Goal: Navigation & Orientation: Understand site structure

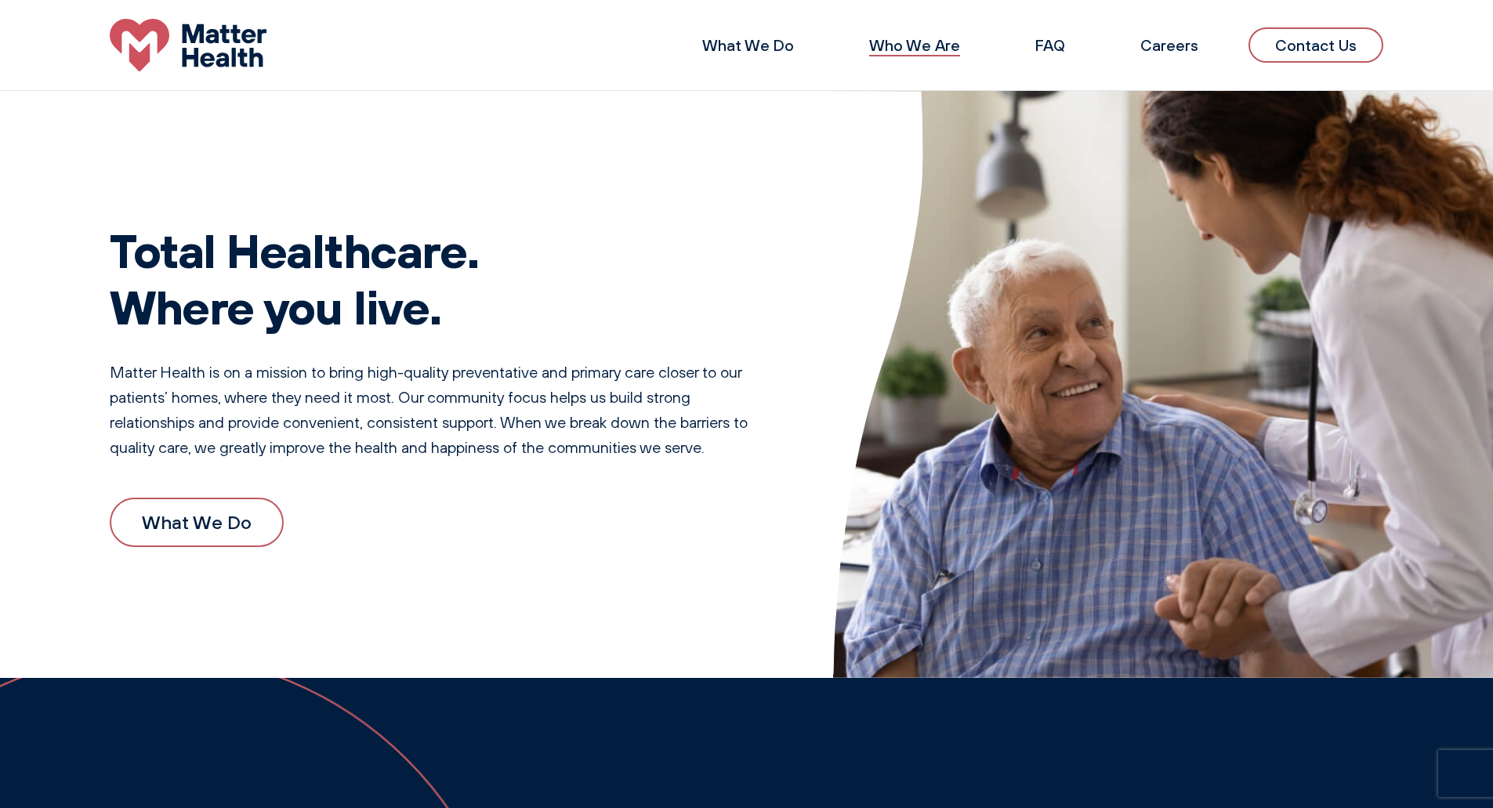
click at [893, 42] on link "Who We Are" at bounding box center [914, 45] width 91 height 20
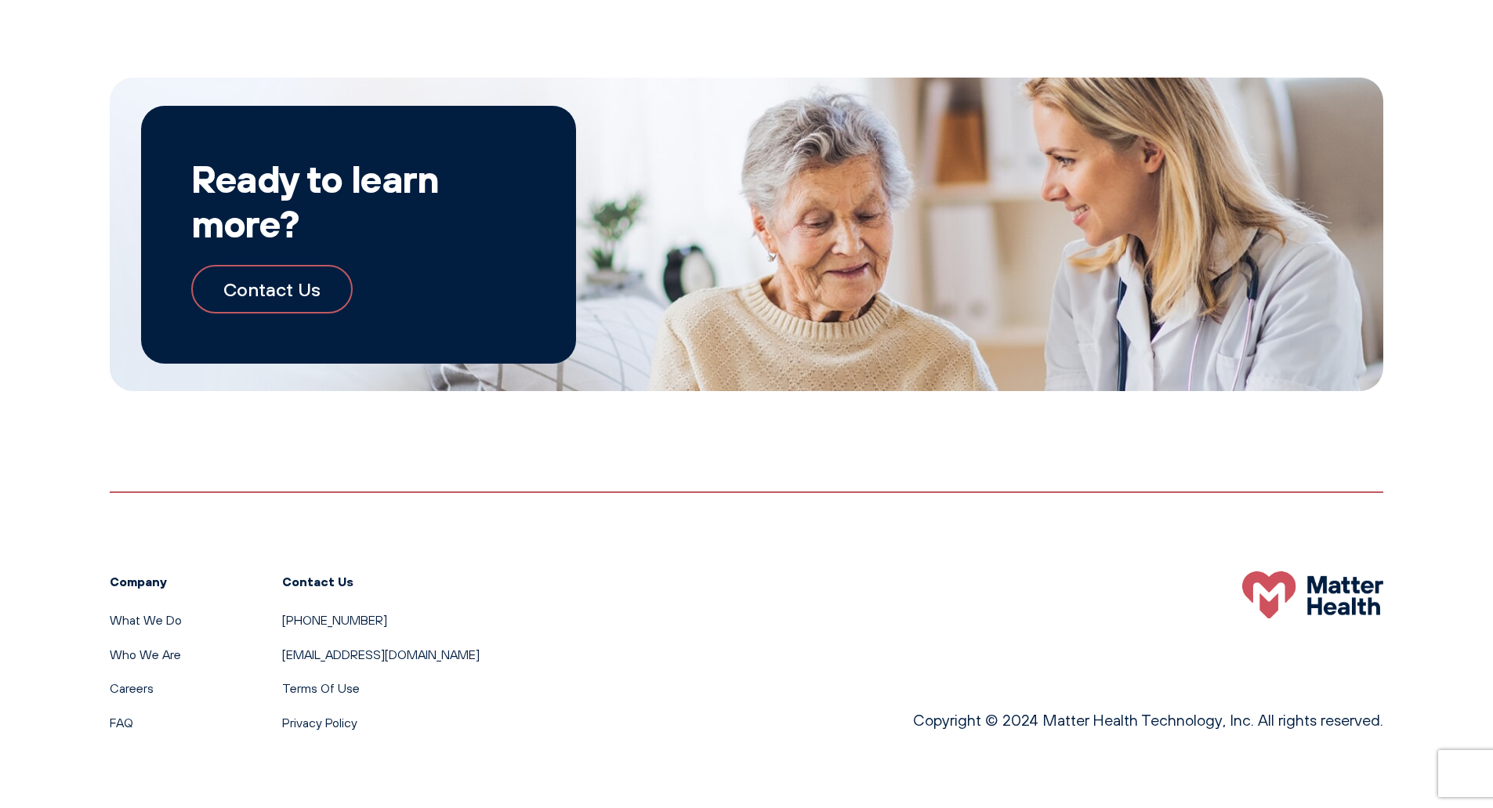
scroll to position [1740, 0]
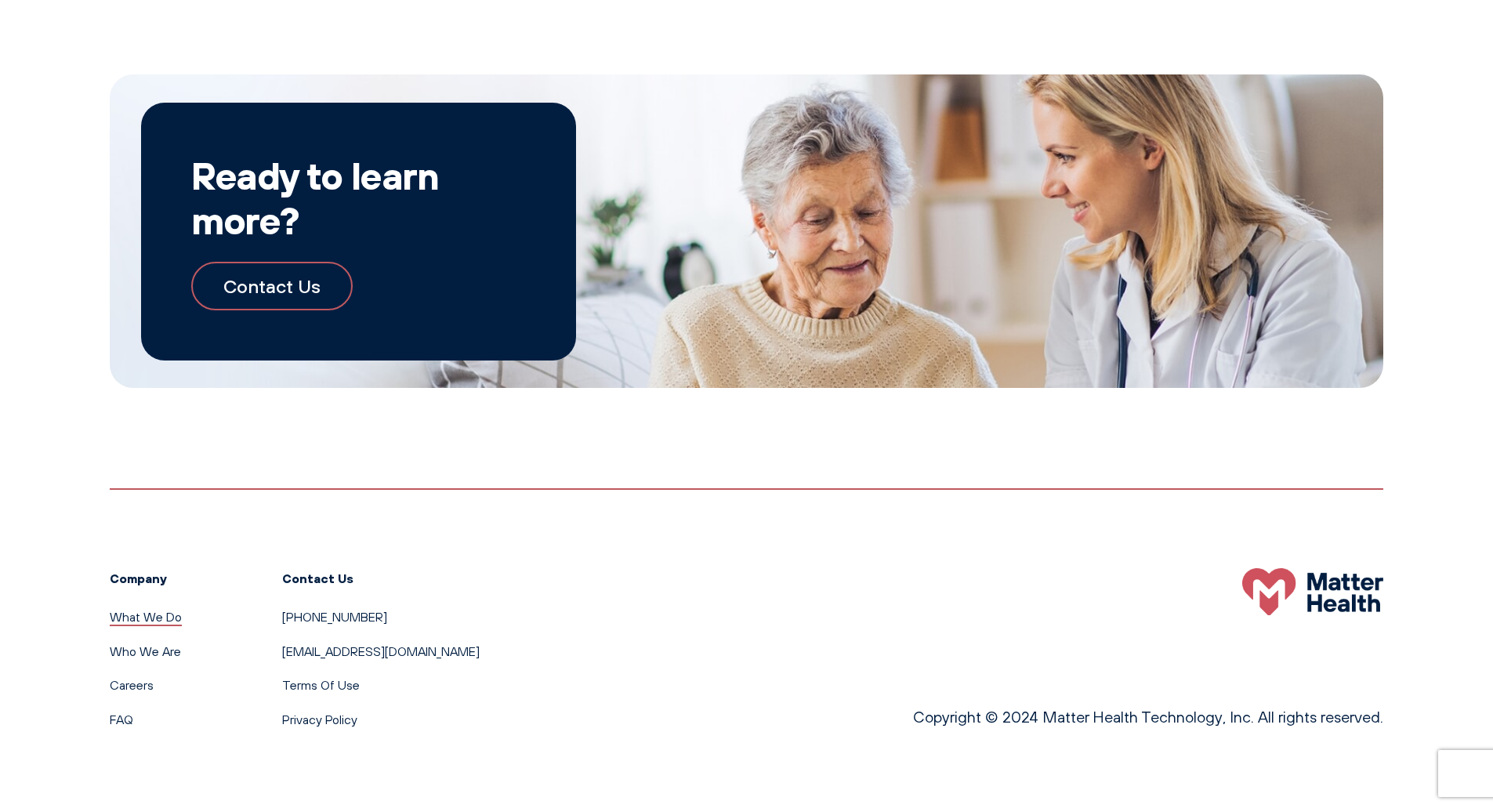
click at [157, 614] on link "What We Do" at bounding box center [146, 617] width 72 height 16
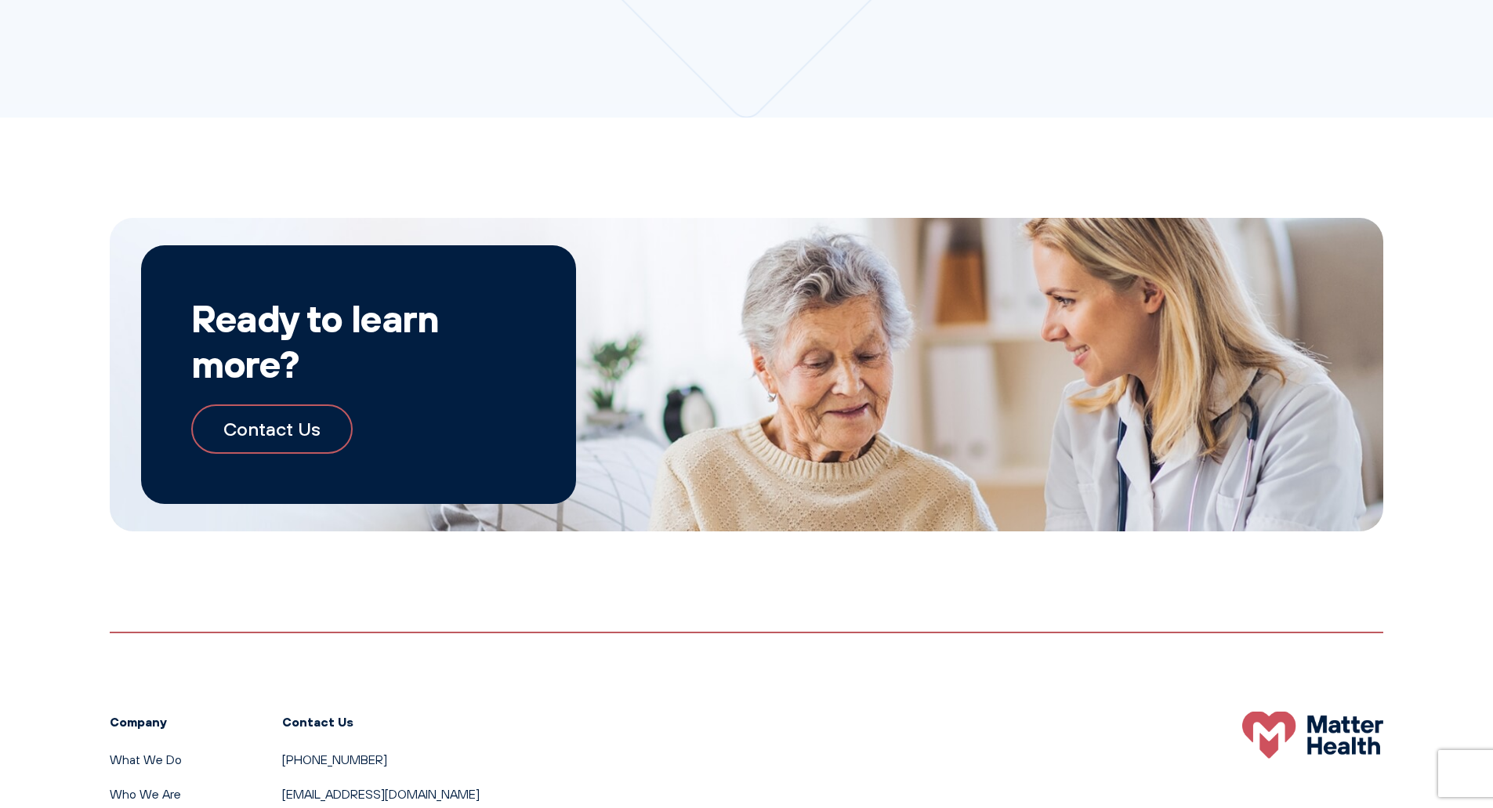
scroll to position [1633, 0]
